Goal: Navigation & Orientation: Find specific page/section

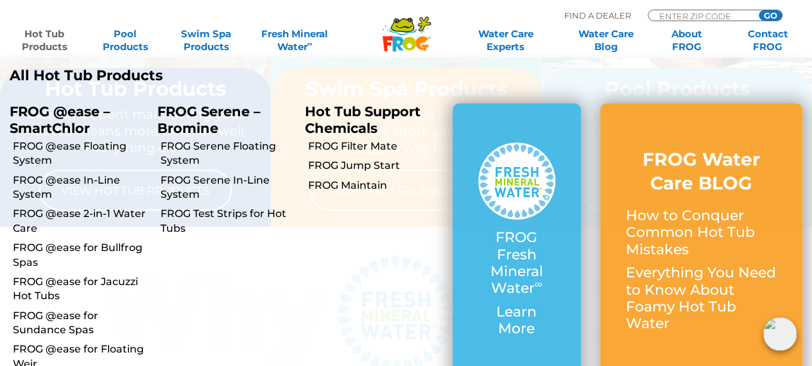
scroll to position [179, 0]
click at [55, 152] on link "FROG @ease Floating System" at bounding box center [80, 153] width 135 height 29
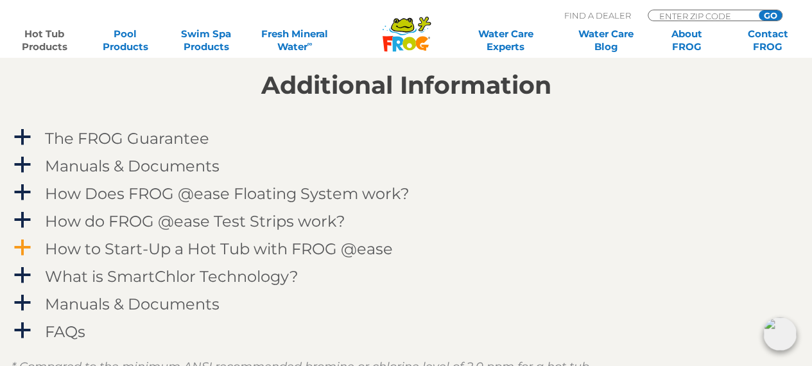
scroll to position [1277, 0]
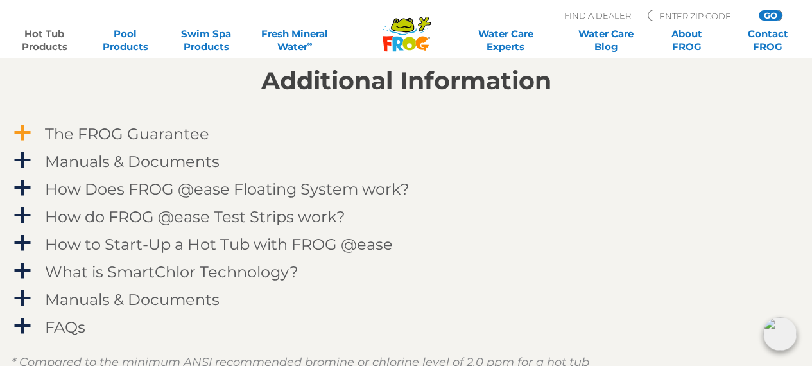
click at [17, 136] on span "a" at bounding box center [22, 132] width 19 height 19
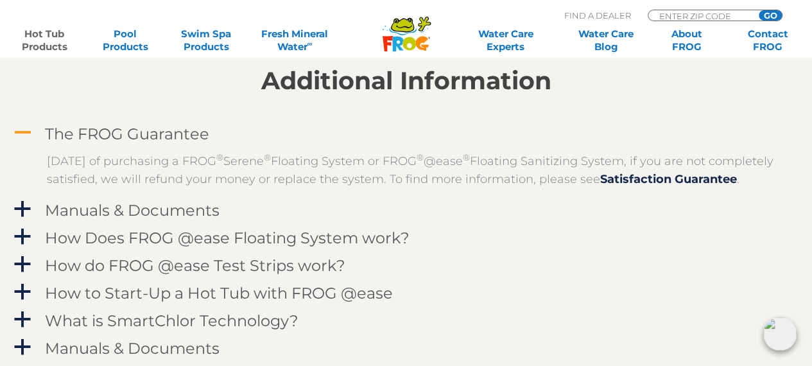
click at [17, 136] on span "A" at bounding box center [22, 132] width 19 height 19
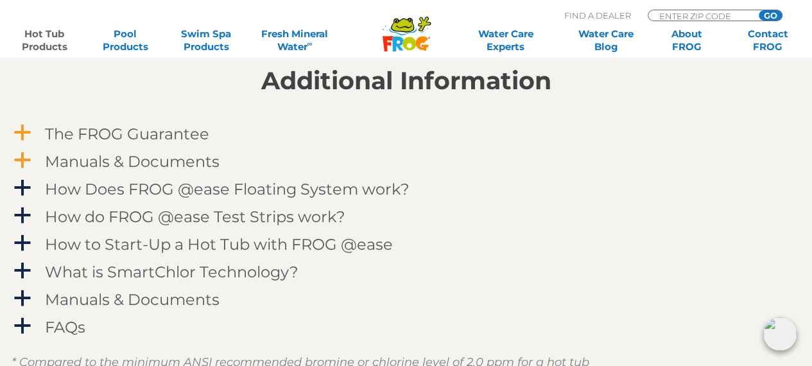
click at [22, 156] on span "a" at bounding box center [22, 160] width 19 height 19
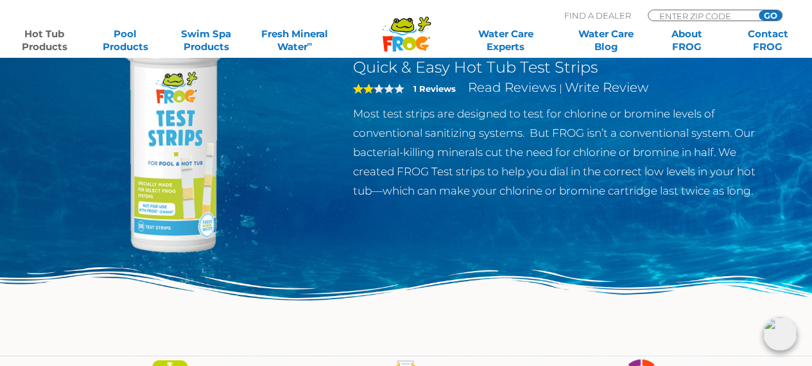
scroll to position [139, 0]
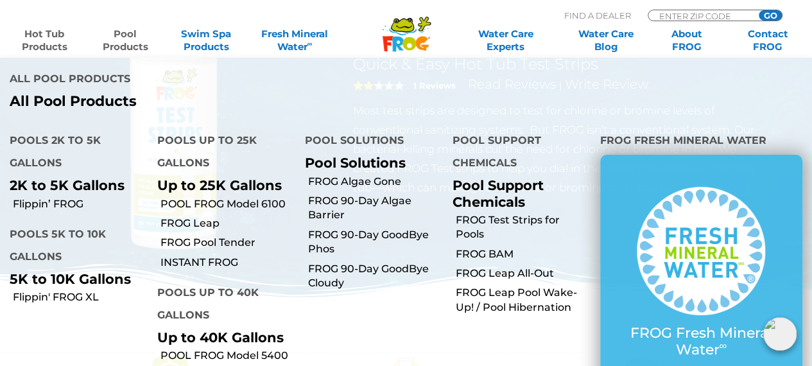
click at [145, 44] on link "Pool Products" at bounding box center [125, 41] width 63 height 26
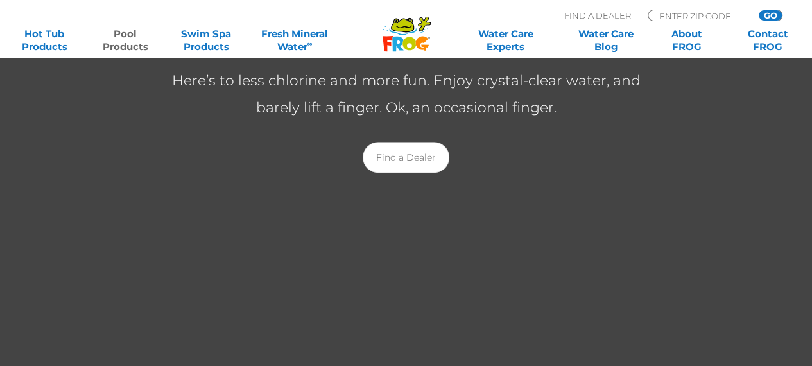
scroll to position [322, 0]
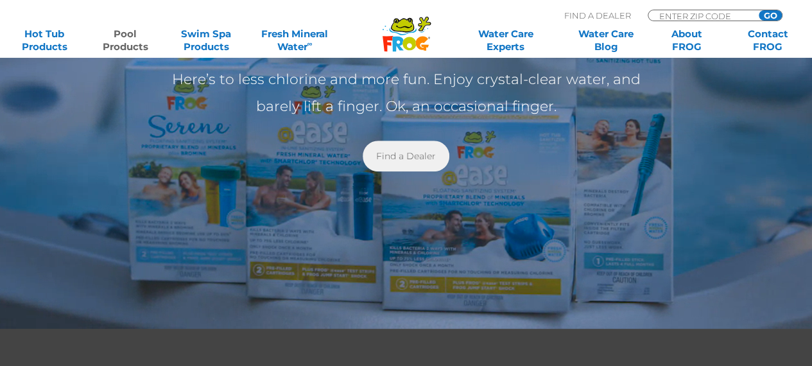
click at [408, 150] on link "Find a Dealer" at bounding box center [406, 156] width 87 height 31
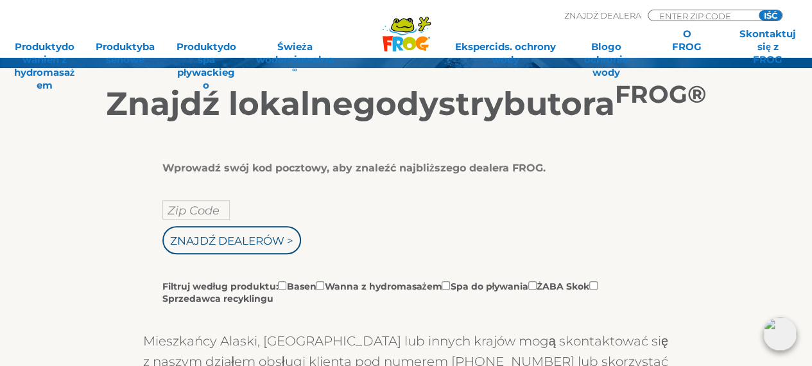
scroll to position [182, 0]
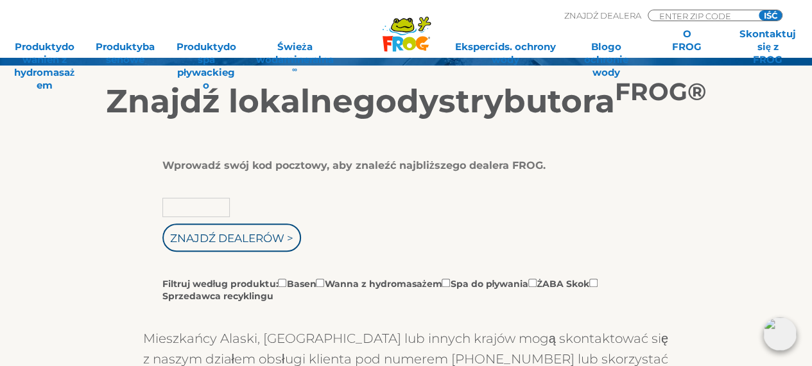
click at [207, 204] on input "text" at bounding box center [195, 207] width 67 height 19
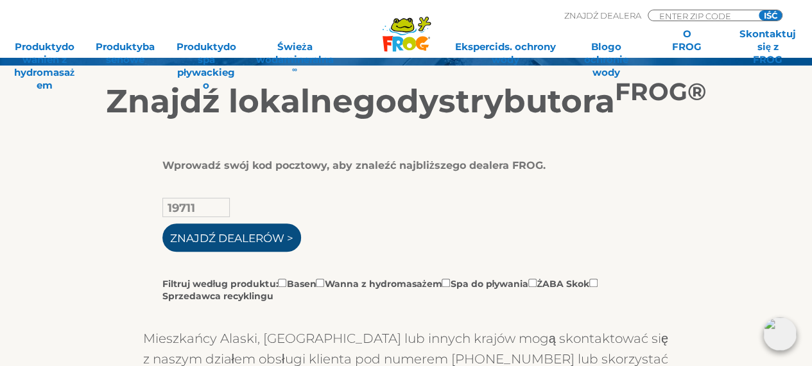
type input "19711"
click at [240, 241] on input "Znajdź dealerów >" at bounding box center [231, 238] width 139 height 28
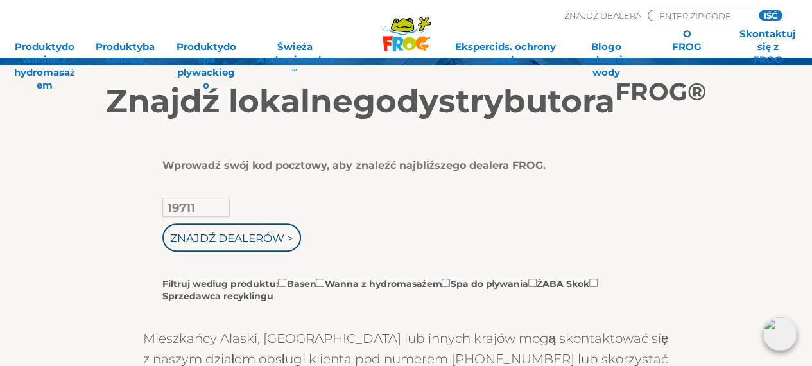
scroll to position [206, 0]
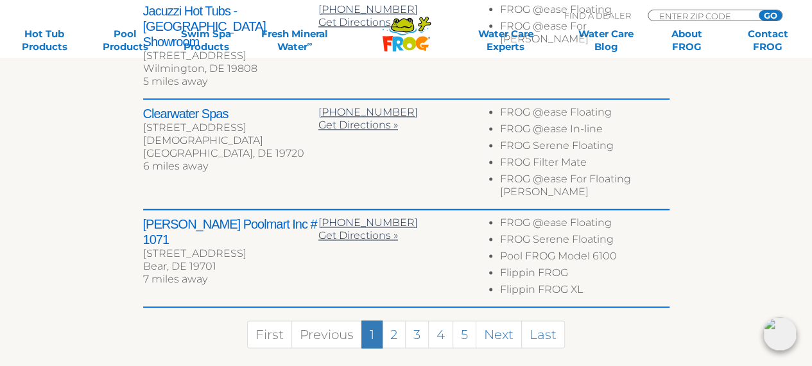
scroll to position [886, 0]
click at [337, 229] on span "Get Directions »" at bounding box center [359, 235] width 80 height 12
click at [395, 320] on link "2" at bounding box center [394, 334] width 24 height 28
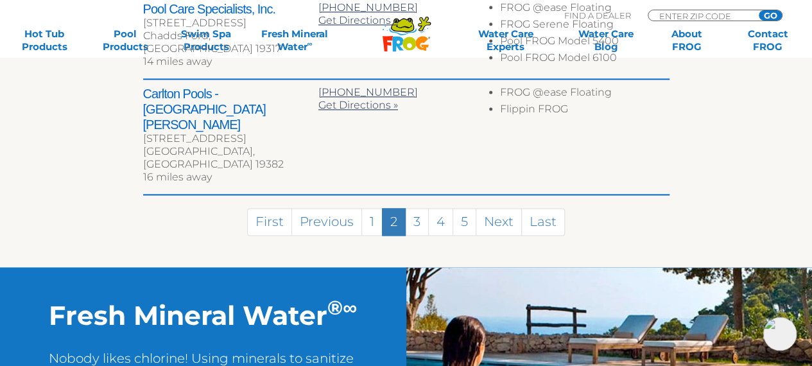
scroll to position [761, 0]
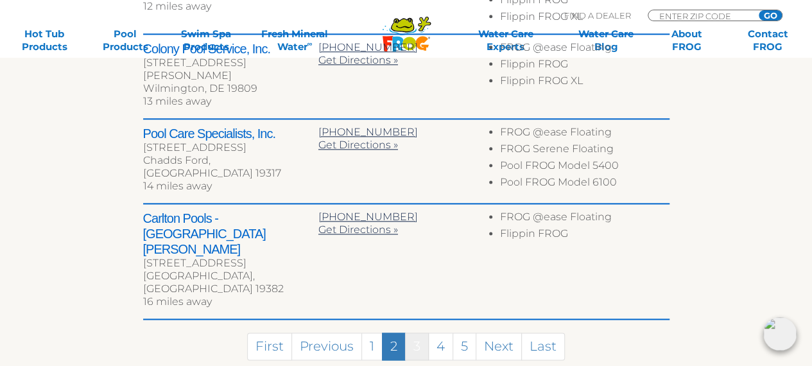
click at [421, 333] on link "3" at bounding box center [417, 347] width 24 height 28
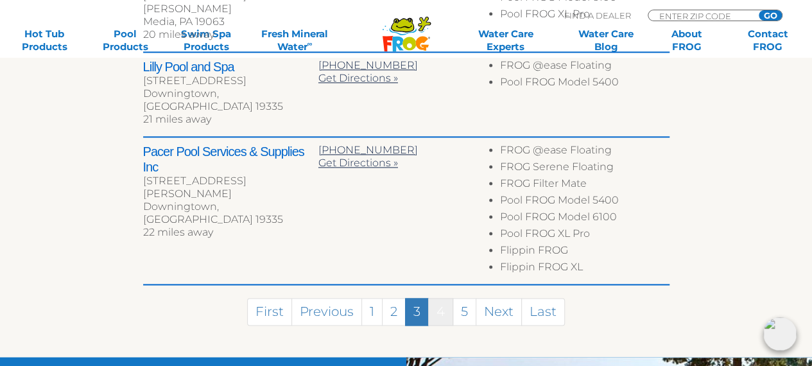
click at [435, 298] on link "4" at bounding box center [440, 312] width 25 height 28
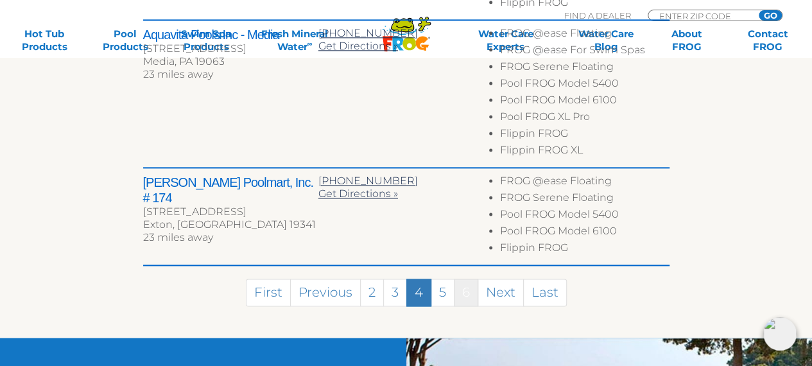
click at [462, 283] on link "6" at bounding box center [466, 293] width 24 height 28
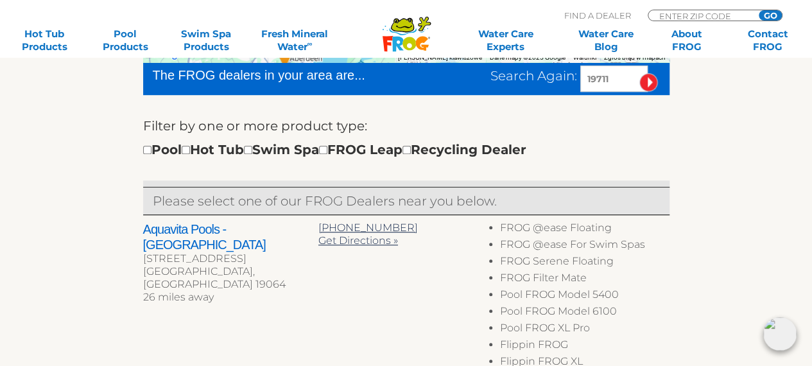
scroll to position [385, 0]
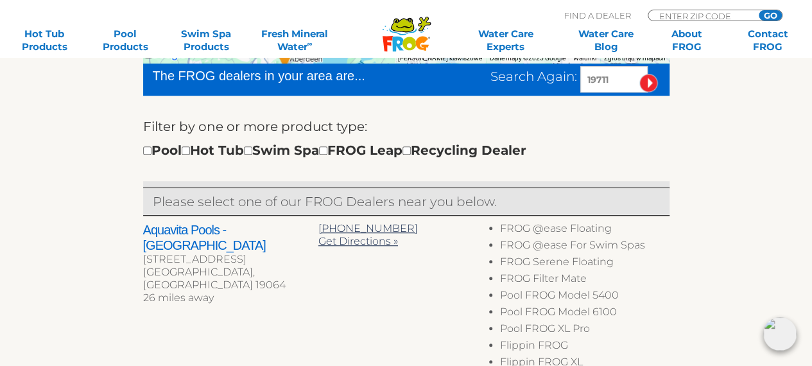
click at [186, 228] on h2 "Aquavita Pools - Springfield" at bounding box center [230, 237] width 175 height 31
click at [337, 241] on span "Get Directions »" at bounding box center [359, 241] width 80 height 12
click at [523, 88] on div "Search Again: 19711" at bounding box center [580, 79] width 179 height 26
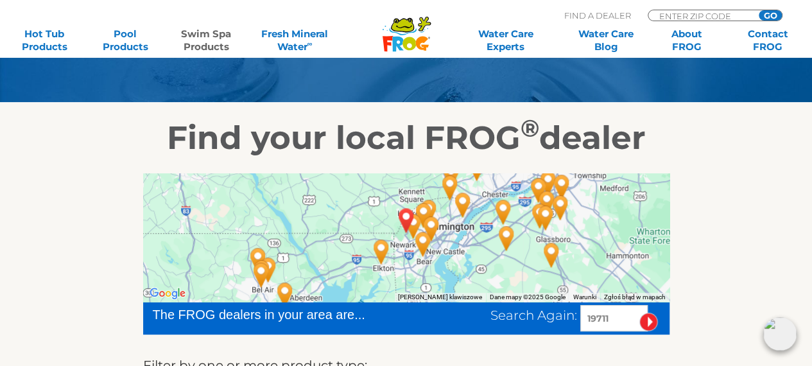
scroll to position [139, 0]
